Goal: Task Accomplishment & Management: Manage account settings

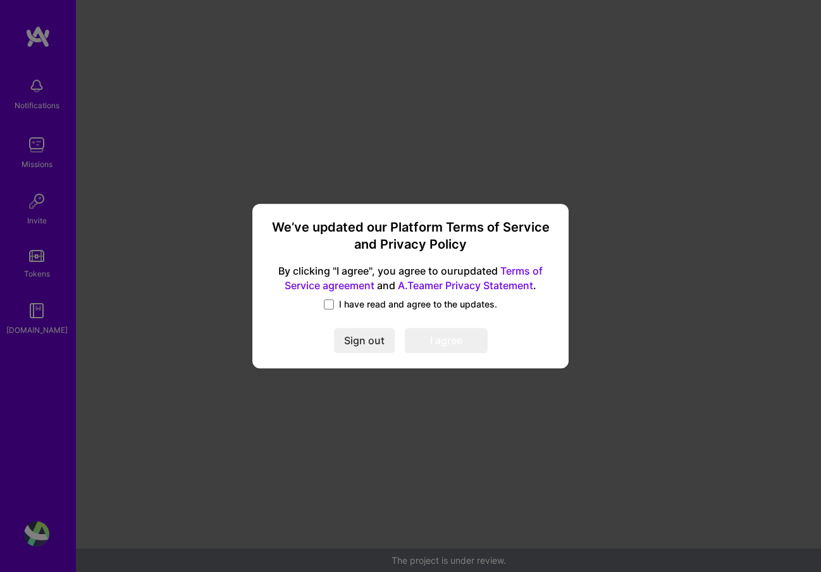
click at [365, 306] on span "I have read and agree to the updates." at bounding box center [418, 304] width 158 height 13
click at [0, 0] on input "I have read and agree to the updates." at bounding box center [0, 0] width 0 height 0
click at [469, 340] on button "I agree" at bounding box center [446, 339] width 83 height 25
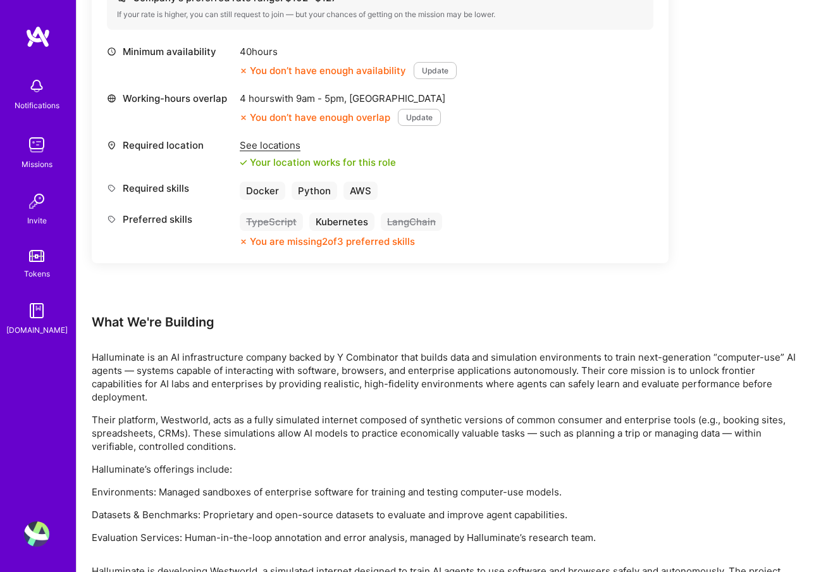
scroll to position [149, 0]
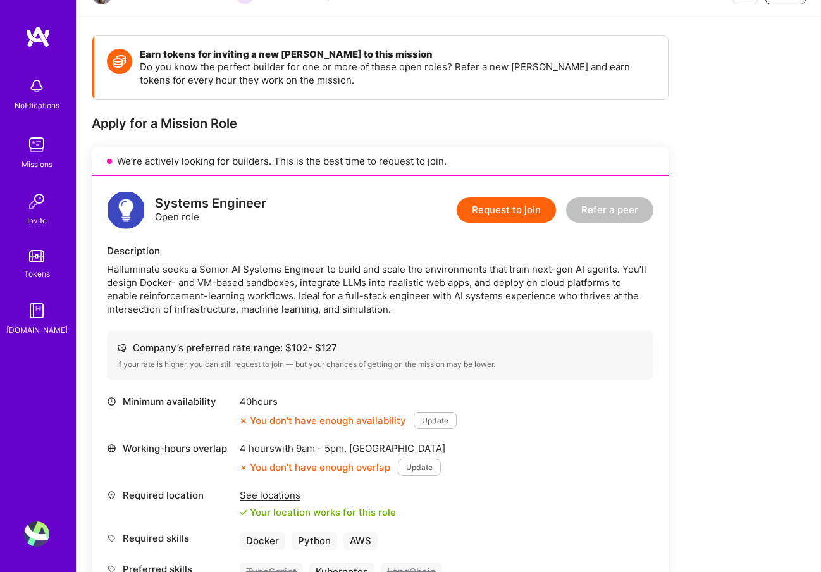
click at [415, 460] on button "Update" at bounding box center [419, 466] width 43 height 17
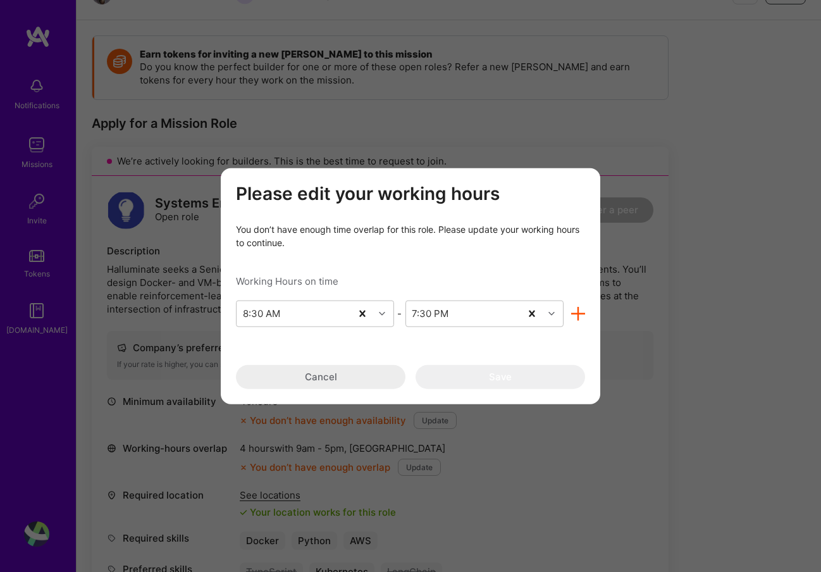
click at [584, 118] on div "Please edit your working hours You don’t have enough time overlap for this role…" at bounding box center [410, 286] width 821 height 572
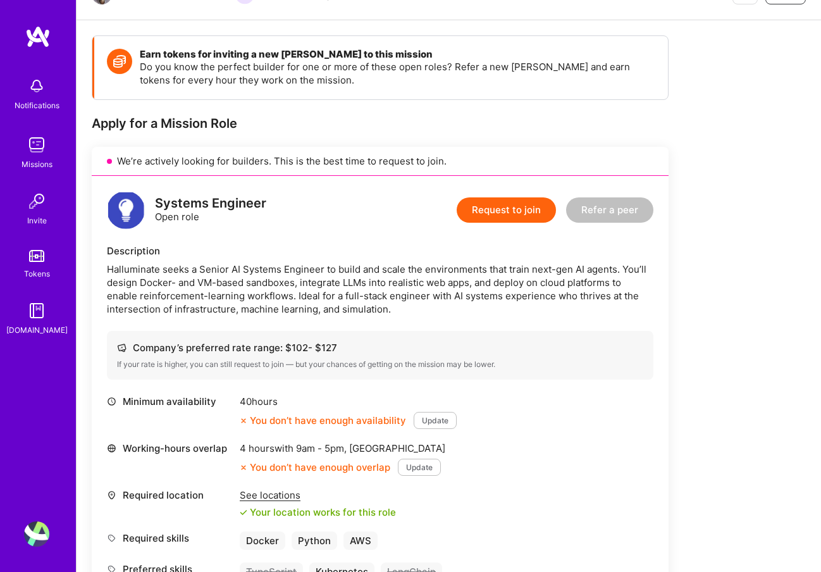
click at [418, 465] on button "Update" at bounding box center [419, 466] width 43 height 17
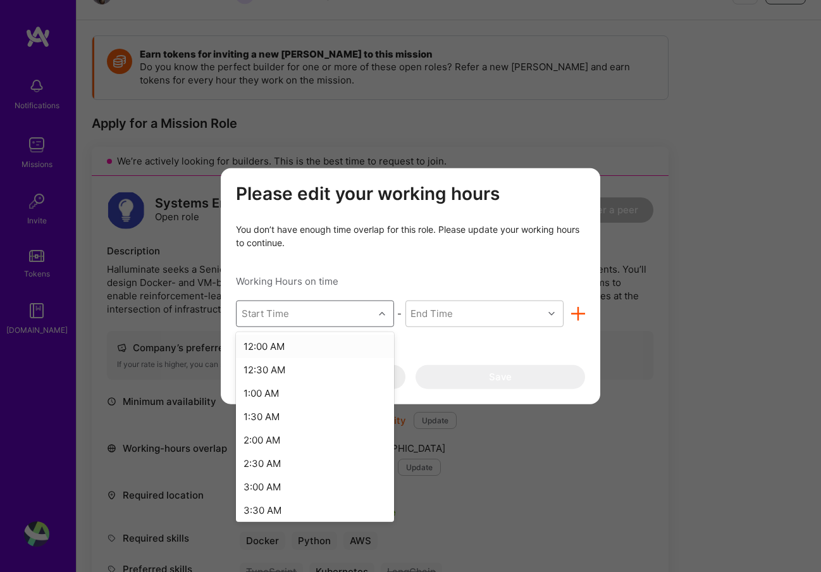
click at [347, 313] on div "Start Time" at bounding box center [304, 312] width 137 height 25
click at [337, 427] on div "12:00 PM" at bounding box center [315, 429] width 158 height 23
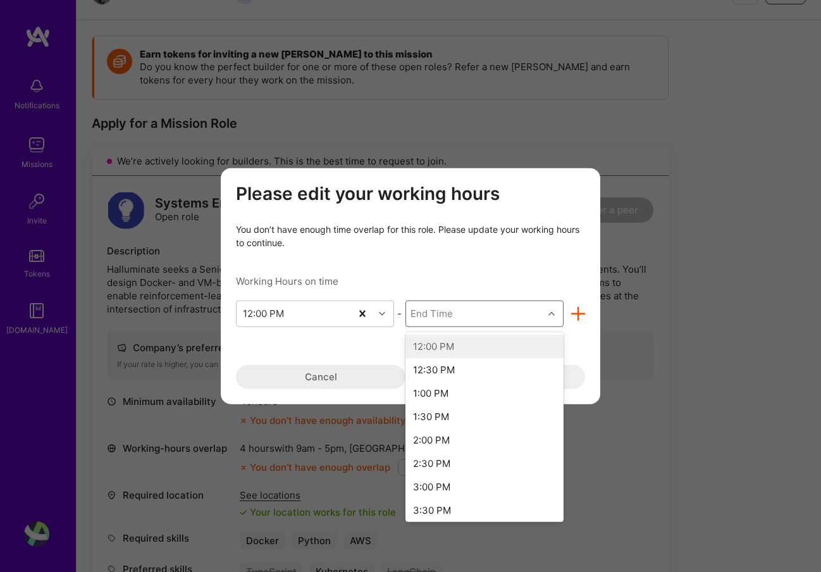
click at [453, 317] on div "End Time" at bounding box center [474, 312] width 137 height 25
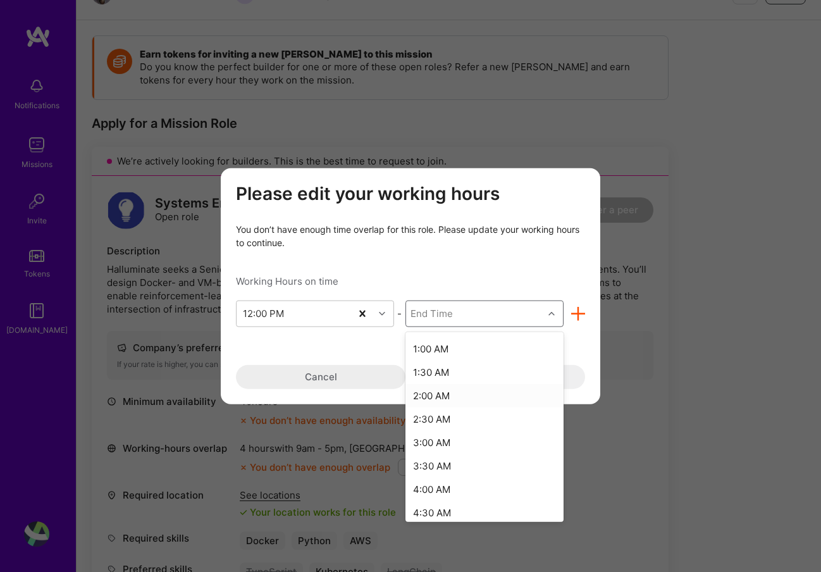
click at [450, 395] on div "2:00 AM" at bounding box center [484, 394] width 158 height 23
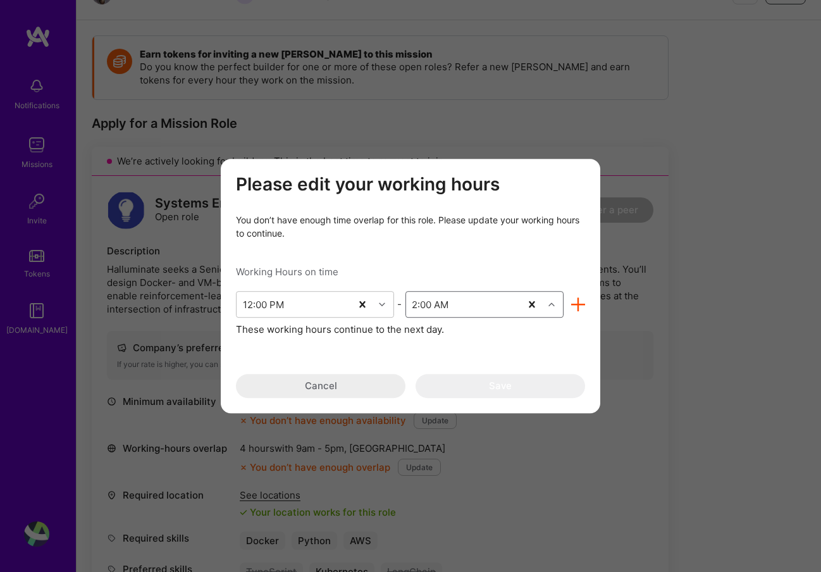
click at [370, 357] on div "Please edit your working hours You don’t have enough time overlap for this role…" at bounding box center [410, 286] width 349 height 224
click at [400, 329] on div "These working hours continue to the next day." at bounding box center [410, 328] width 349 height 13
click at [575, 303] on icon "modal" at bounding box center [578, 304] width 15 height 15
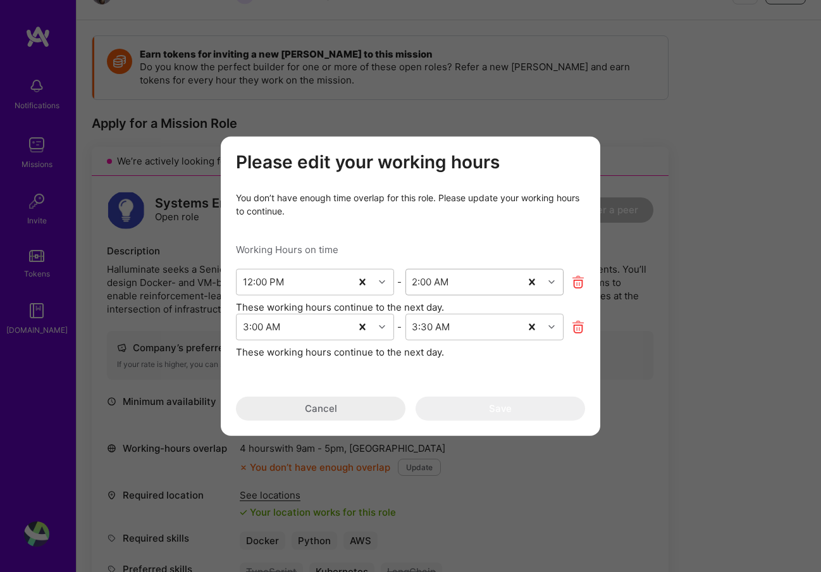
click at [427, 284] on div "2:00 AM" at bounding box center [430, 281] width 37 height 13
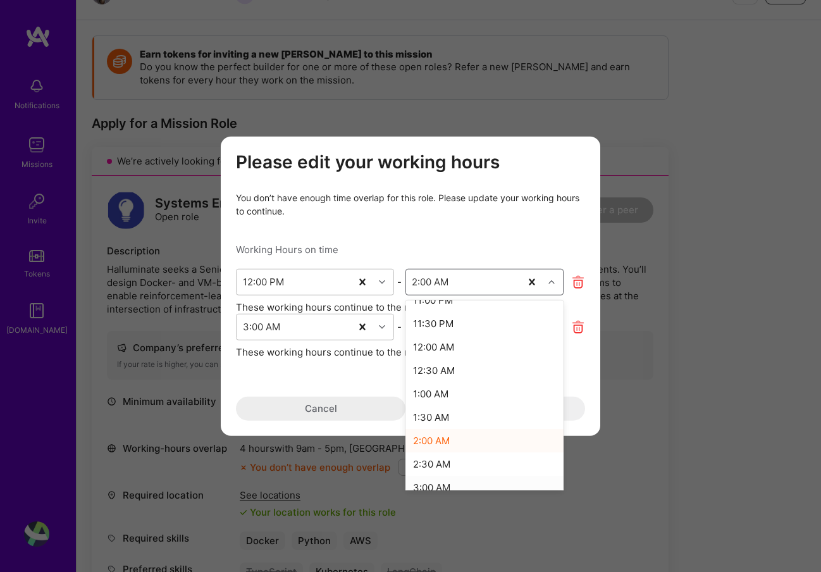
scroll to position [503, 0]
click at [446, 377] on div "12:00 AM" at bounding box center [484, 371] width 158 height 23
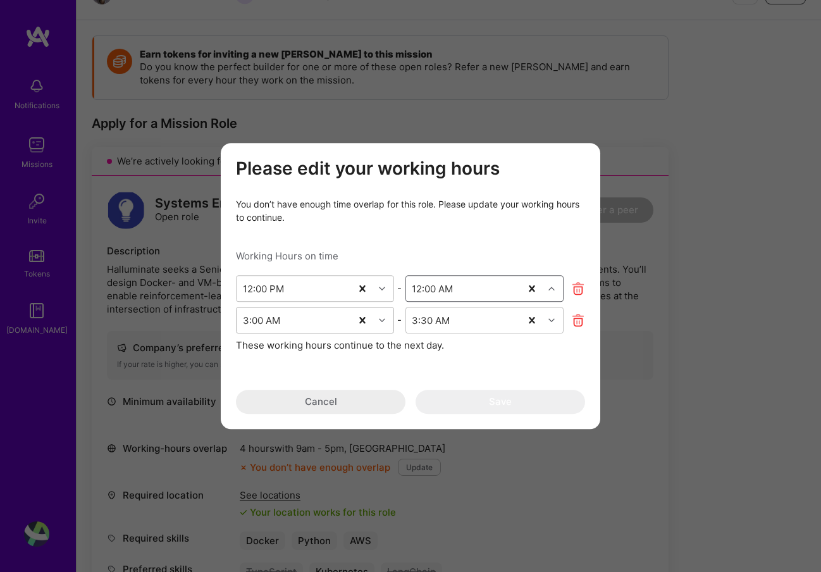
click at [322, 323] on div "3:00 AM" at bounding box center [293, 319] width 114 height 25
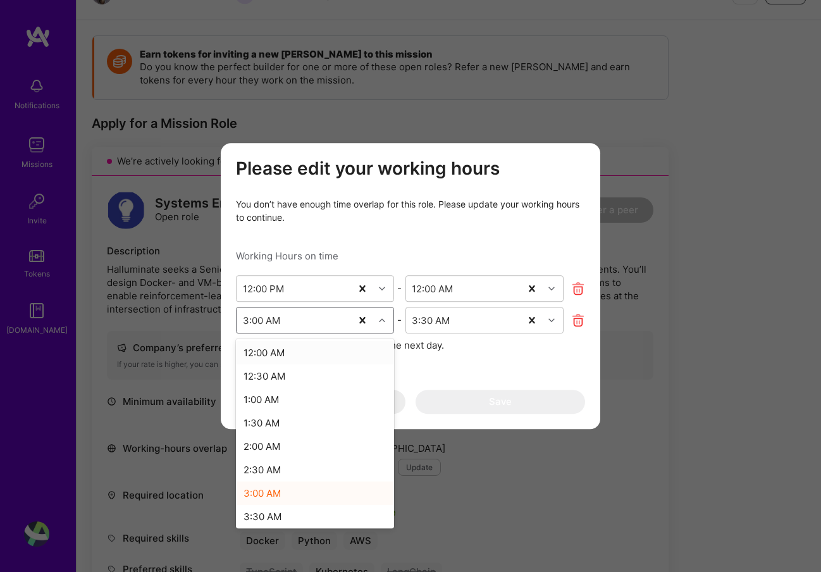
click at [314, 348] on div "12:00 AM" at bounding box center [315, 352] width 158 height 23
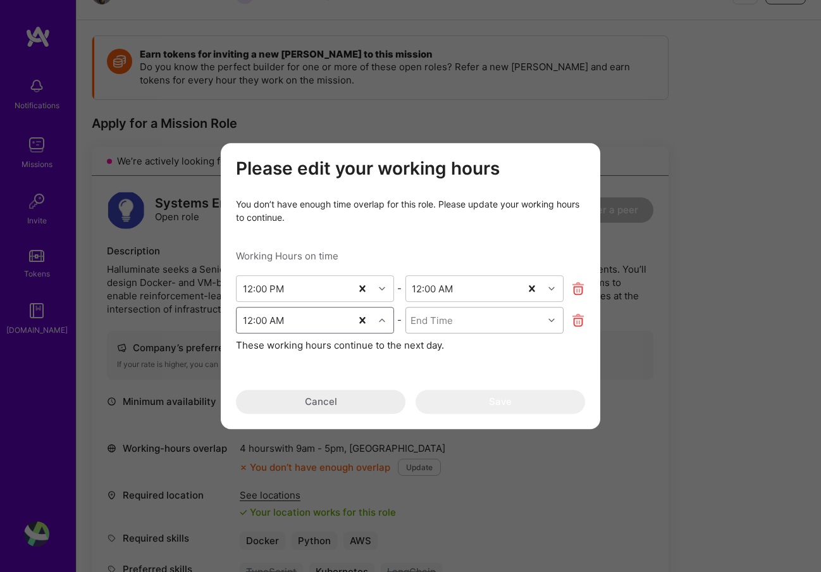
click at [457, 321] on div "End Time" at bounding box center [474, 319] width 137 height 25
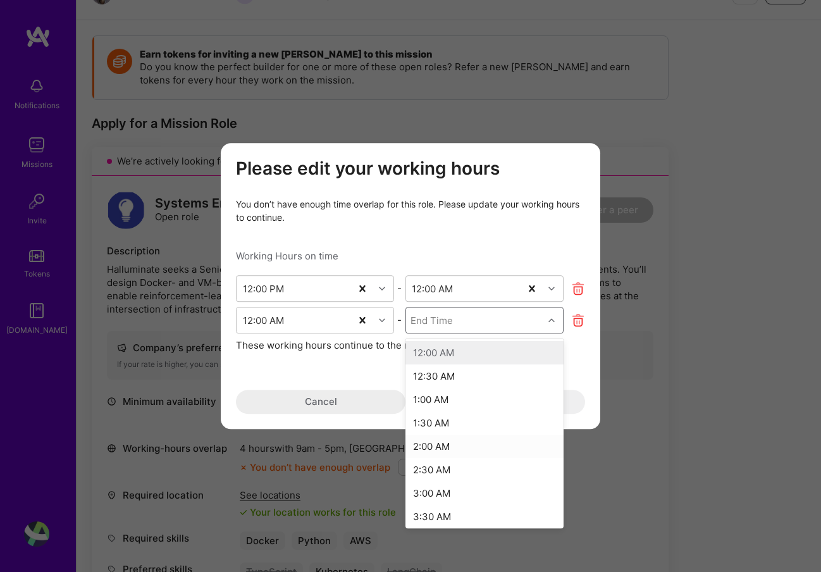
click at [456, 443] on div "2:00 AM" at bounding box center [484, 445] width 158 height 23
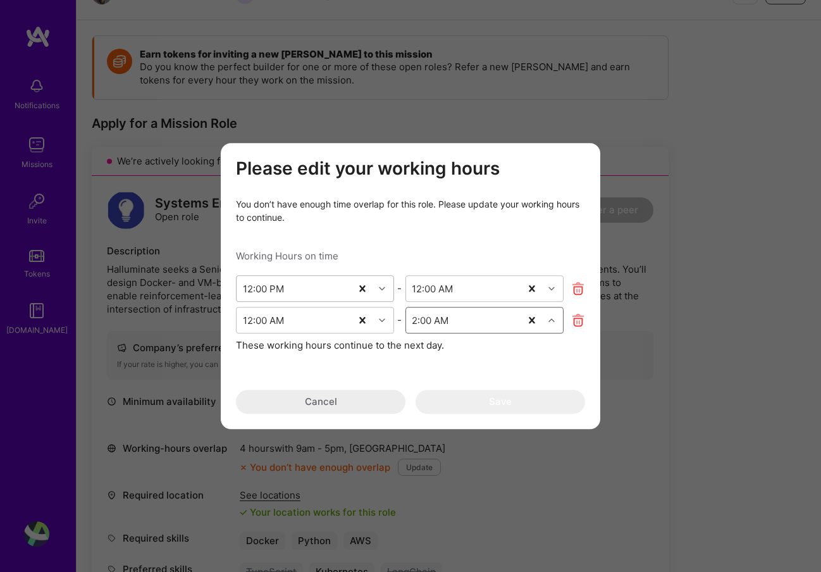
click at [291, 289] on div "12:00 PM" at bounding box center [293, 288] width 114 height 25
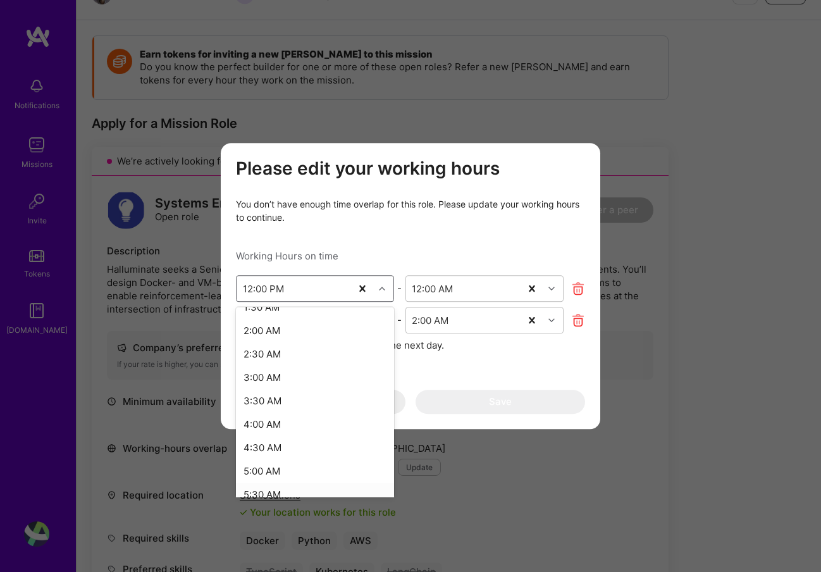
scroll to position [78, 0]
click at [272, 339] on div "2:00 AM" at bounding box center [315, 336] width 158 height 23
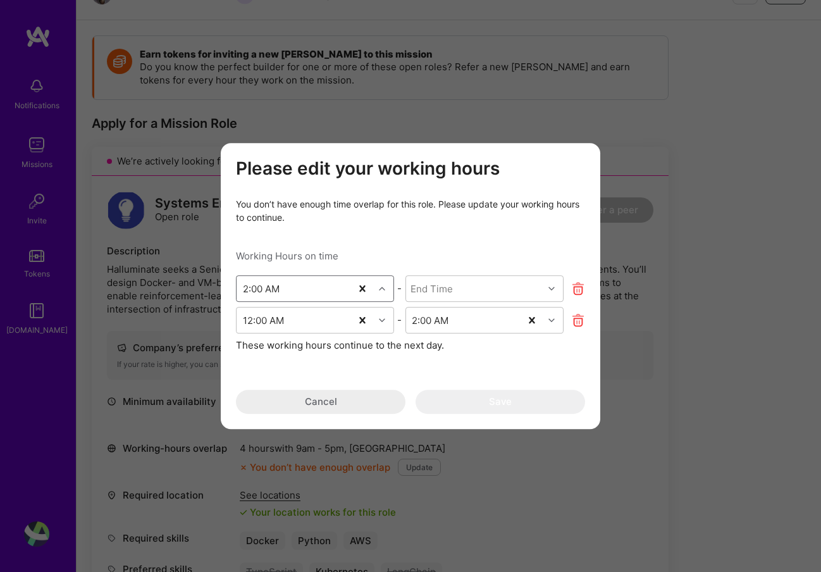
click at [271, 290] on div "2:00 AM" at bounding box center [261, 287] width 37 height 13
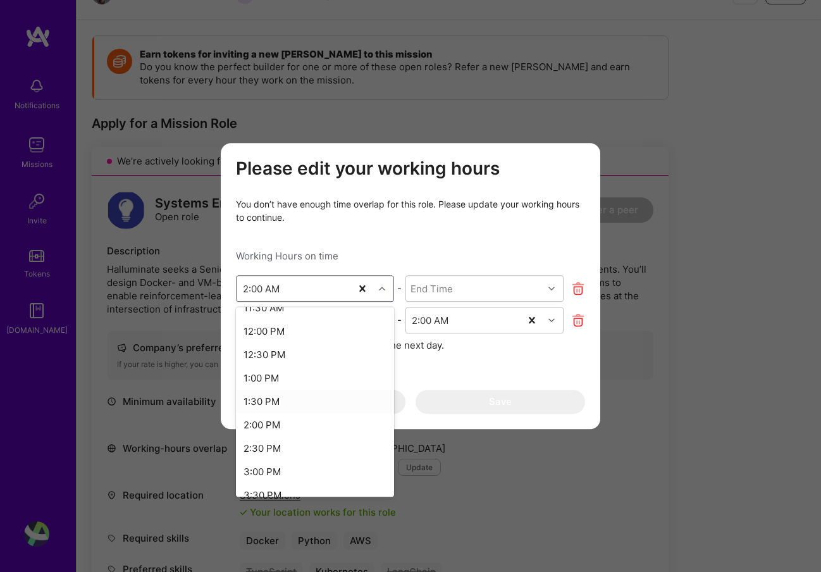
scroll to position [572, 0]
click at [290, 403] on div "2:00 PM" at bounding box center [315, 403] width 158 height 23
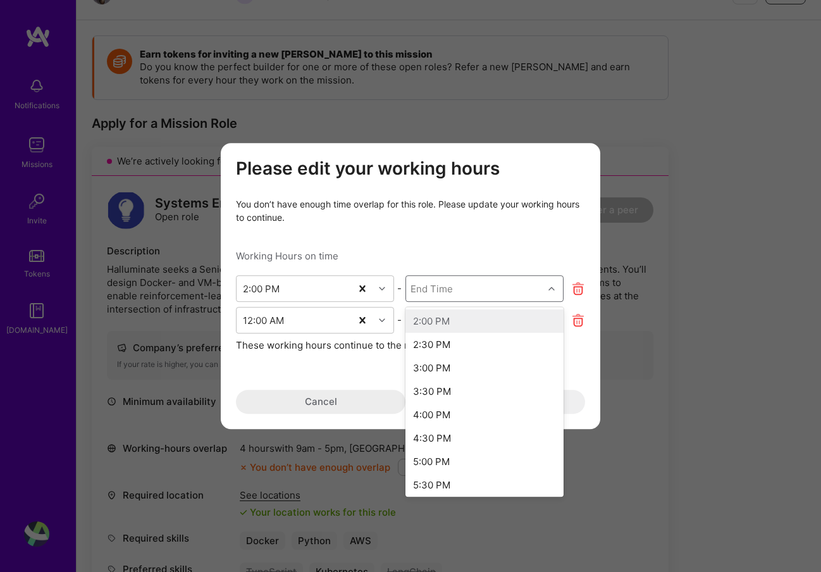
click at [441, 290] on div "End Time" at bounding box center [431, 287] width 42 height 13
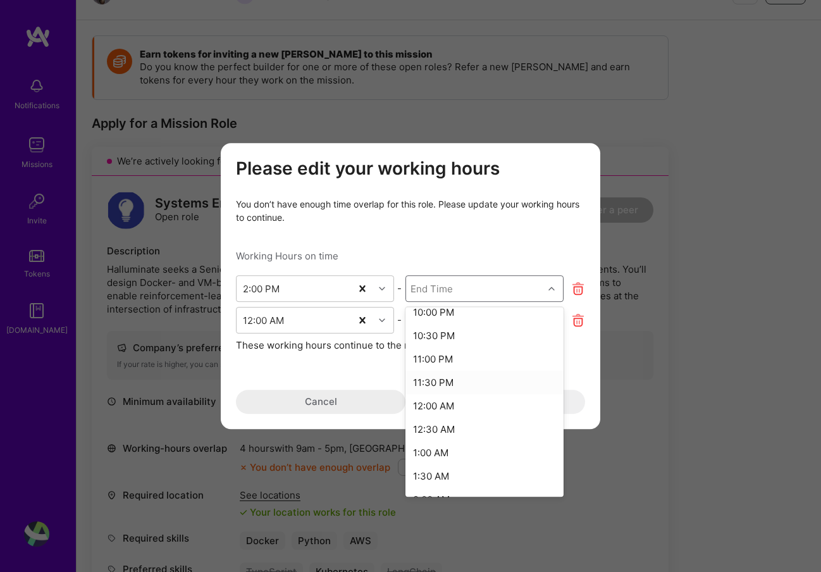
scroll to position [384, 0]
click at [450, 402] on div "12:00 AM" at bounding box center [484, 404] width 158 height 23
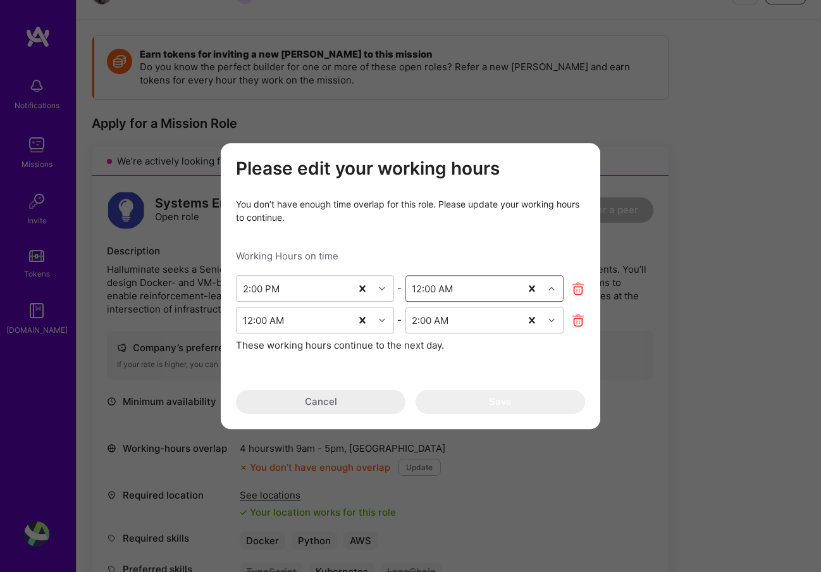
click at [470, 369] on div "Please edit your working hours You don’t have enough time overlap for this role…" at bounding box center [410, 285] width 349 height 255
click at [444, 322] on div "2:00 AM" at bounding box center [430, 319] width 37 height 13
click at [355, 372] on div "Please edit your working hours You don’t have enough time overlap for this role…" at bounding box center [410, 285] width 349 height 255
click at [450, 286] on div "12:00 AM" at bounding box center [432, 287] width 41 height 13
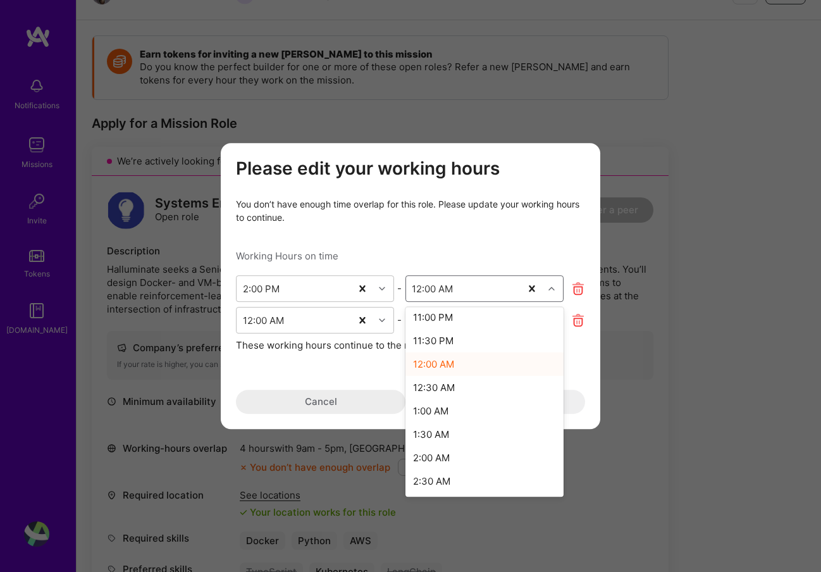
scroll to position [415, 0]
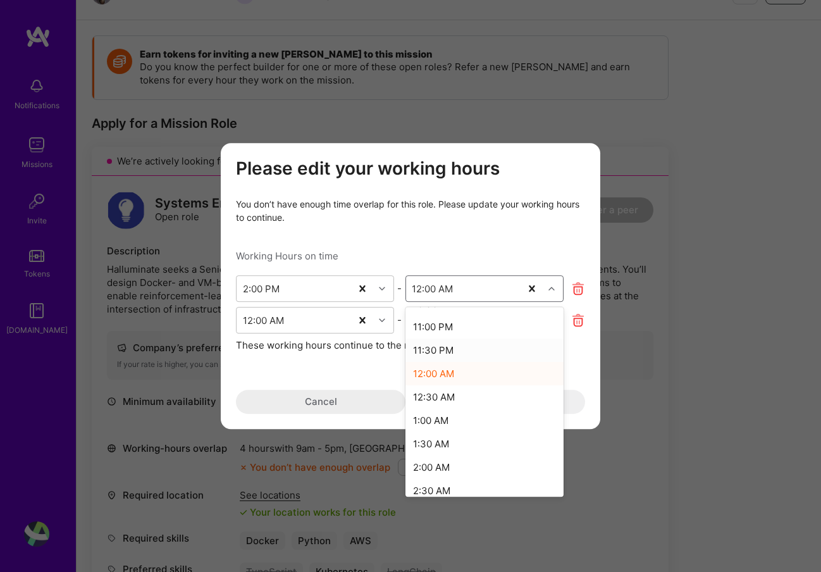
click at [447, 346] on div "11:30 PM" at bounding box center [484, 349] width 158 height 23
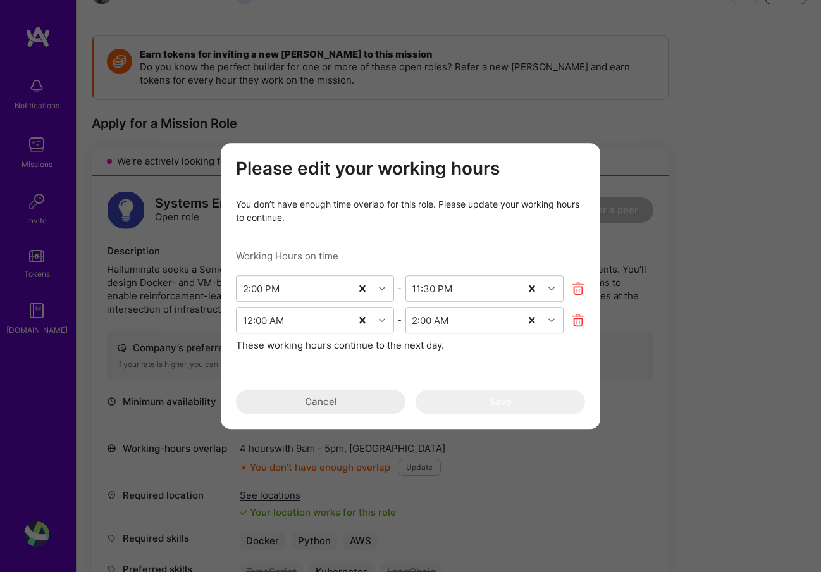
click at [444, 361] on div "Please edit your working hours You don’t have enough time overlap for this role…" at bounding box center [410, 285] width 349 height 255
click at [384, 346] on div "These working hours continue to the next day." at bounding box center [410, 344] width 349 height 13
click at [574, 319] on icon "modal" at bounding box center [578, 320] width 15 height 15
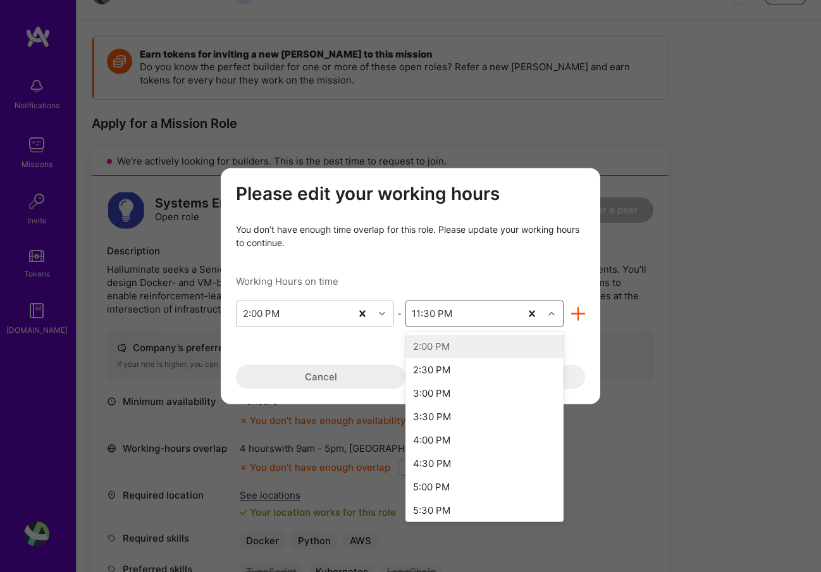
click at [477, 319] on div "11:30 PM" at bounding box center [463, 312] width 114 height 25
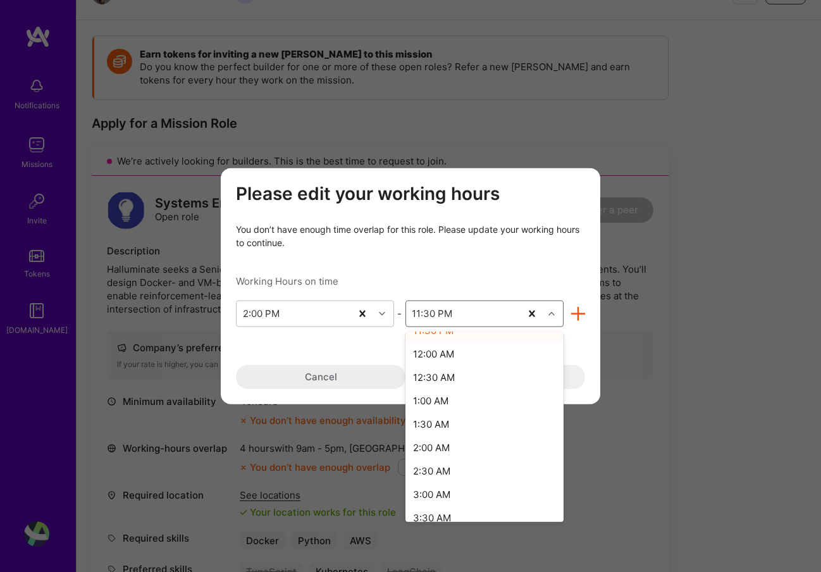
scroll to position [448, 0]
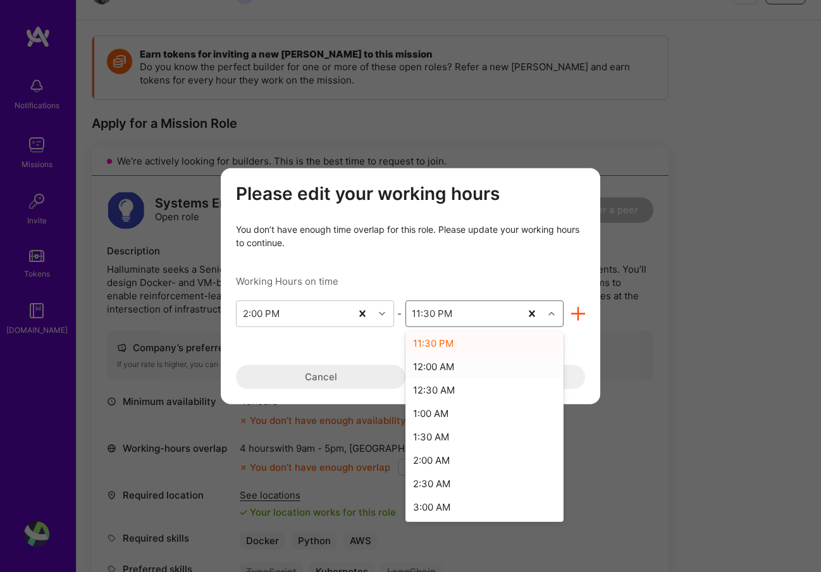
click at [439, 364] on div "12:00 AM" at bounding box center [484, 365] width 158 height 23
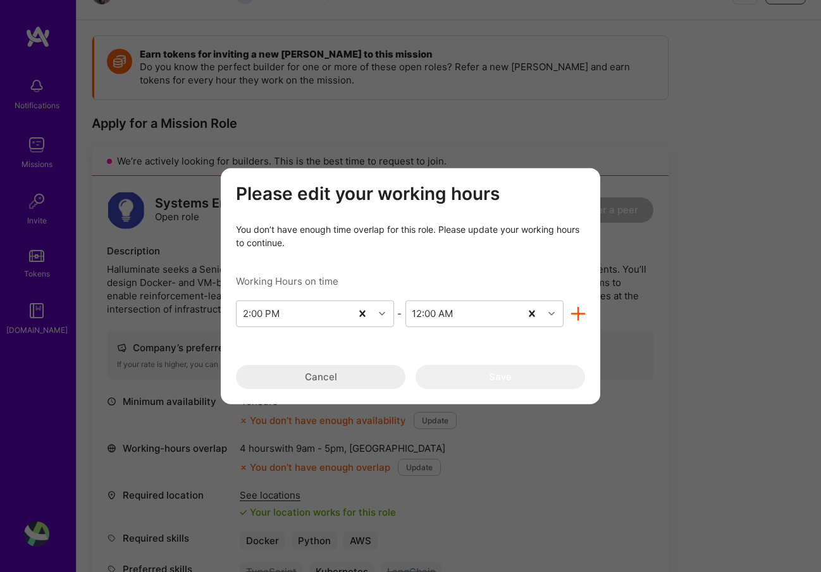
click at [446, 354] on div "Please edit your working hours You don’t have enough time overlap for this role…" at bounding box center [410, 285] width 349 height 205
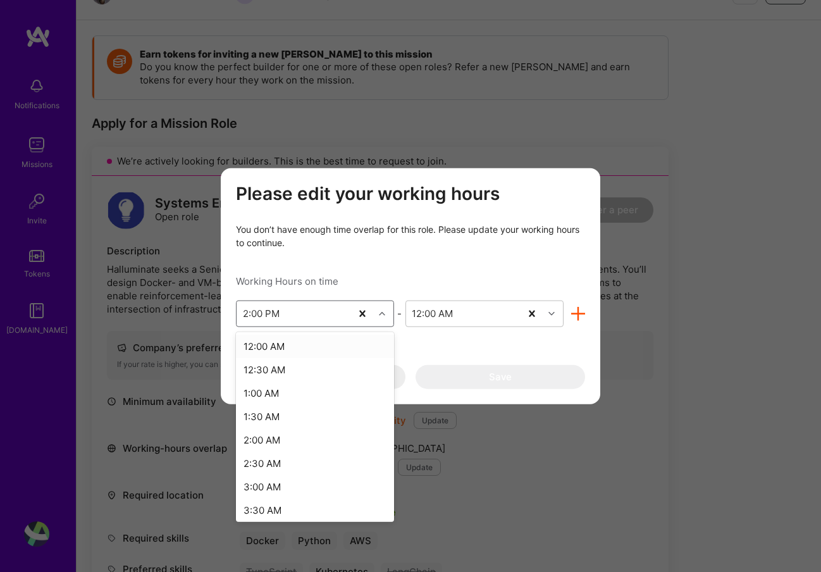
click at [325, 315] on div "2:00 PM" at bounding box center [293, 312] width 114 height 25
click at [383, 274] on div "Working Hours on time" at bounding box center [410, 280] width 349 height 13
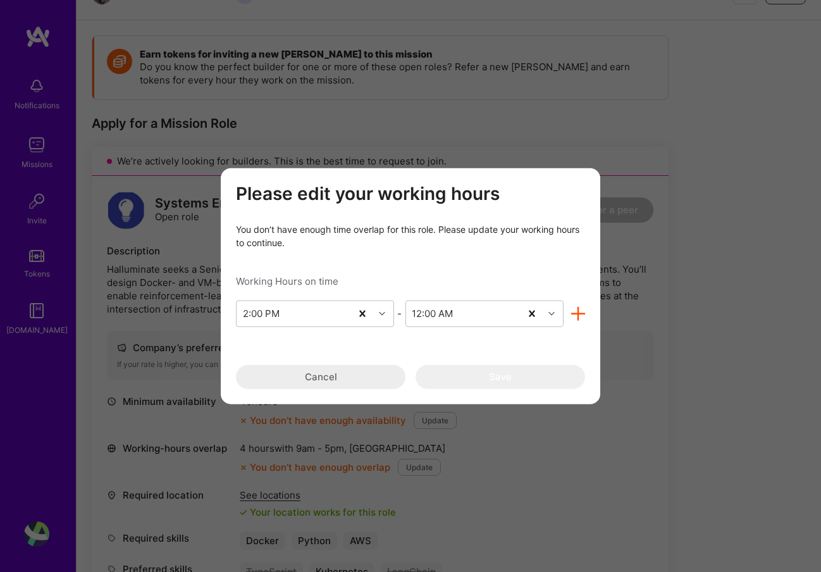
click at [349, 376] on button "Cancel" at bounding box center [320, 376] width 169 height 24
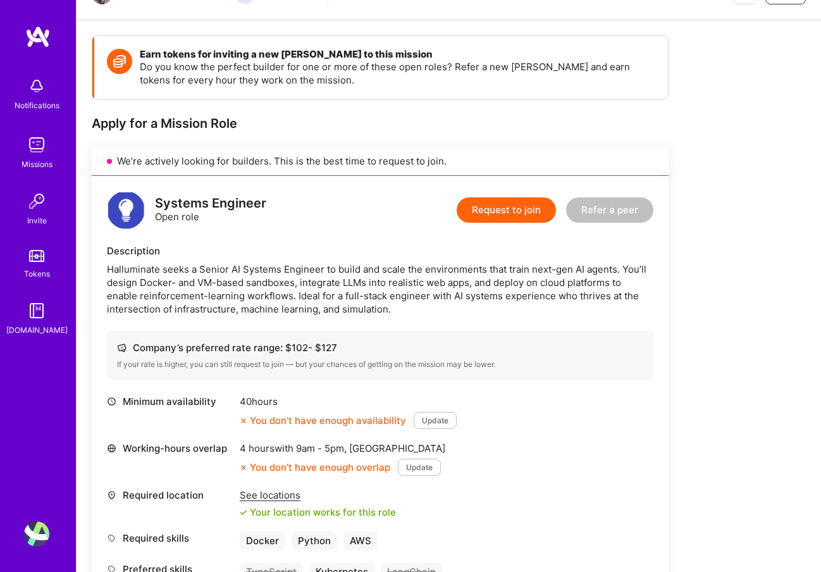
click at [438, 414] on button "Update" at bounding box center [434, 420] width 43 height 17
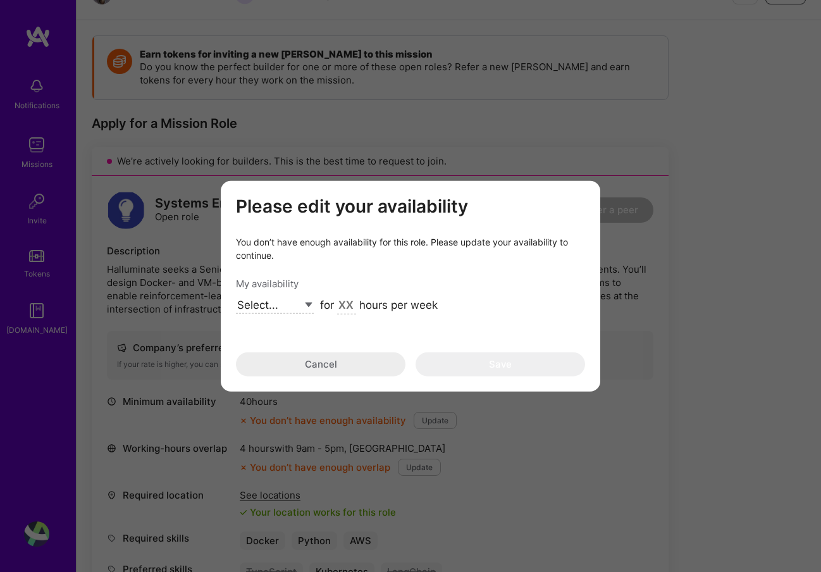
click at [288, 302] on select "Select... Right Now Future Date Not Available" at bounding box center [275, 305] width 78 height 17
select select "Right Now"
click at [236, 297] on select "Select... Right Now Future Date Not Available" at bounding box center [275, 305] width 78 height 17
click at [338, 303] on input "modal" at bounding box center [346, 305] width 19 height 16
type input "40"
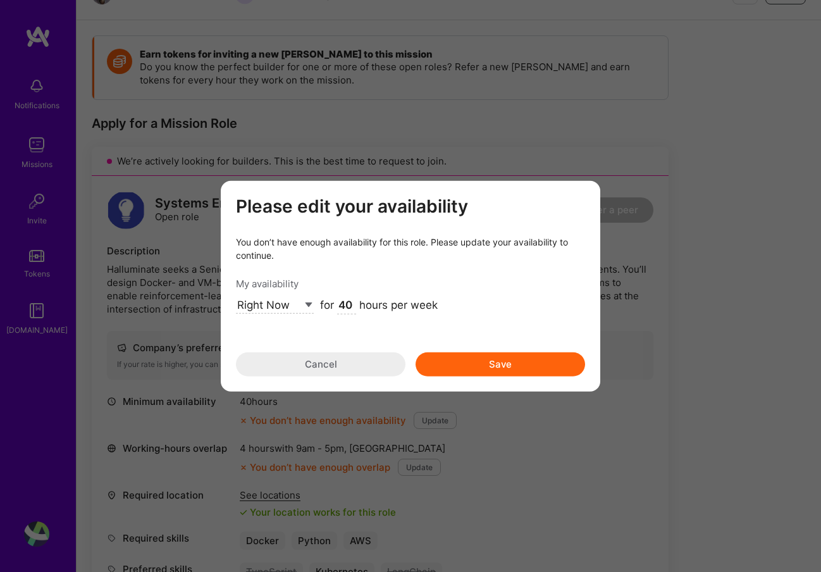
click at [489, 358] on button "Save" at bounding box center [499, 364] width 169 height 24
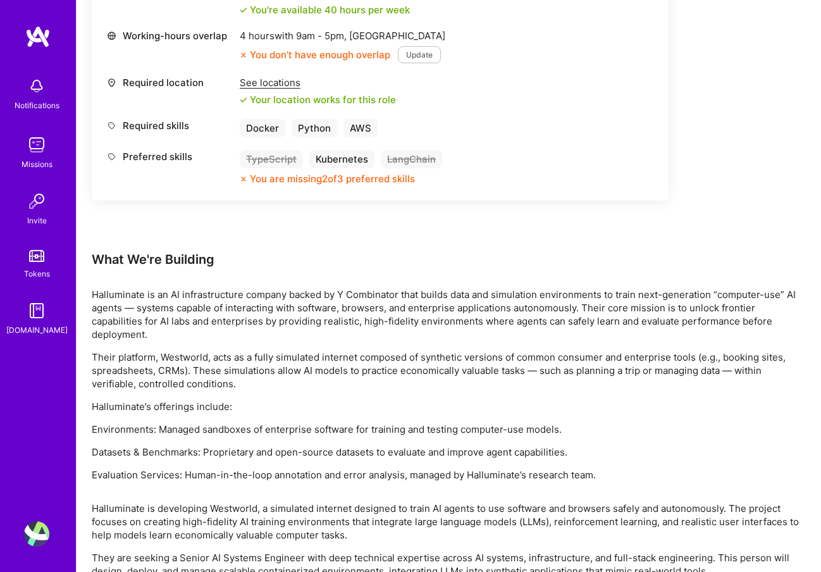
scroll to position [948, 0]
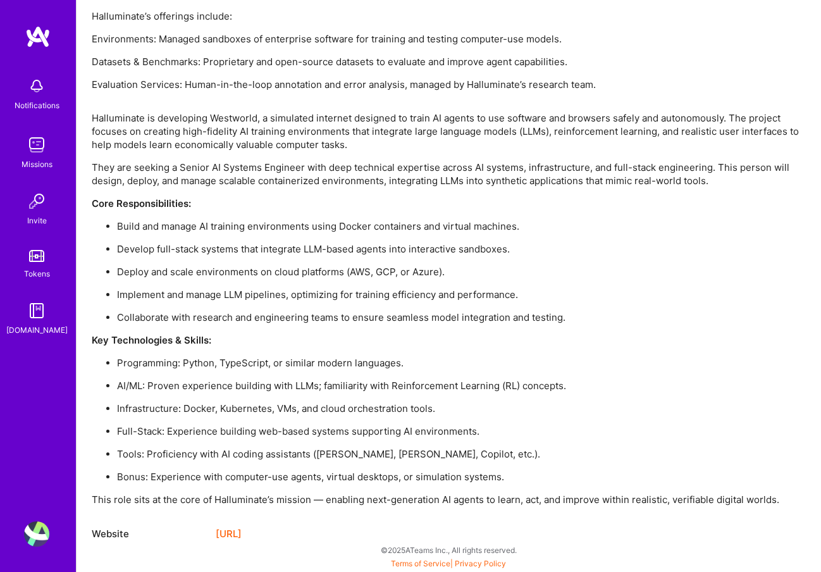
click at [242, 530] on link "[URL]" at bounding box center [229, 533] width 26 height 15
